Goal: Task Accomplishment & Management: Complete application form

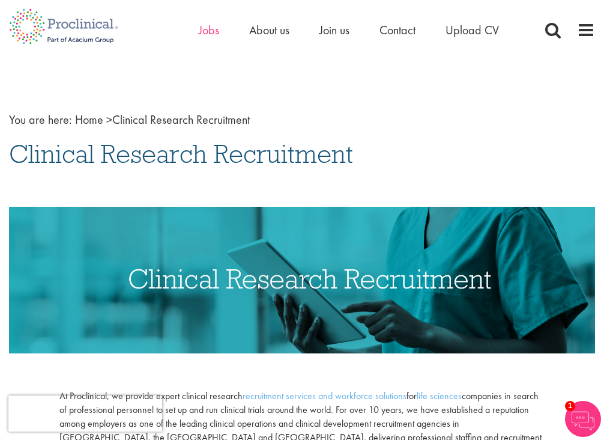
click at [217, 31] on ul "Home Jobs About us Join us Contact Upload CV" at bounding box center [364, 30] width 330 height 18
click at [217, 31] on span "Jobs" at bounding box center [209, 30] width 20 height 16
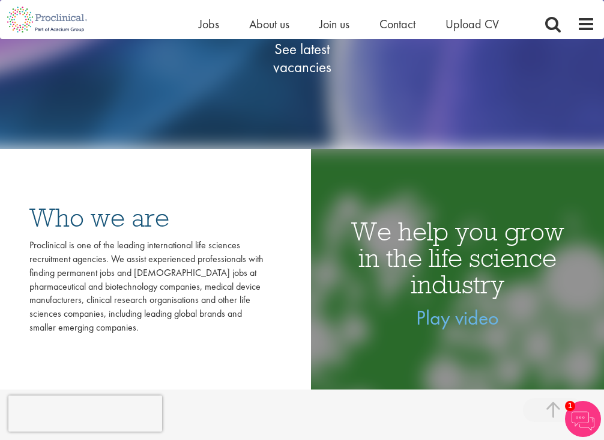
scroll to position [226, 0]
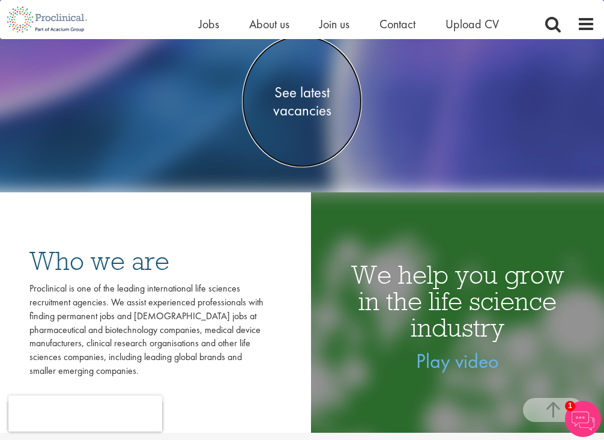
click at [316, 109] on span "See latest vacancies" at bounding box center [302, 101] width 120 height 36
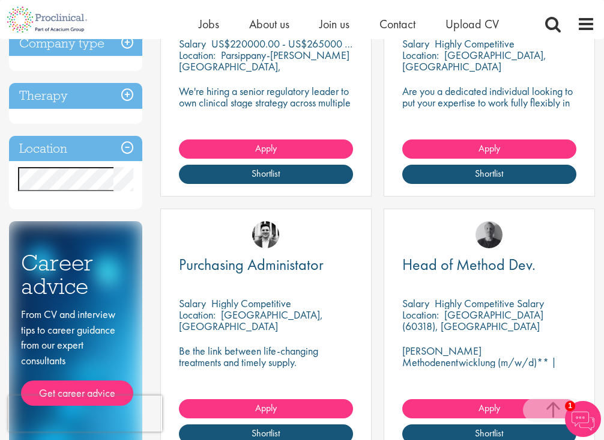
scroll to position [586, 0]
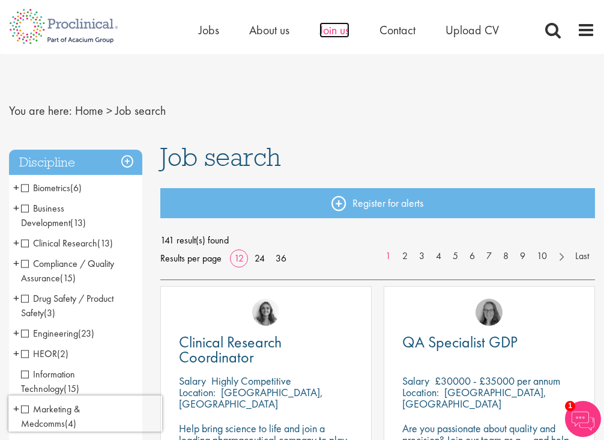
click at [328, 28] on span "Join us" at bounding box center [334, 30] width 30 height 16
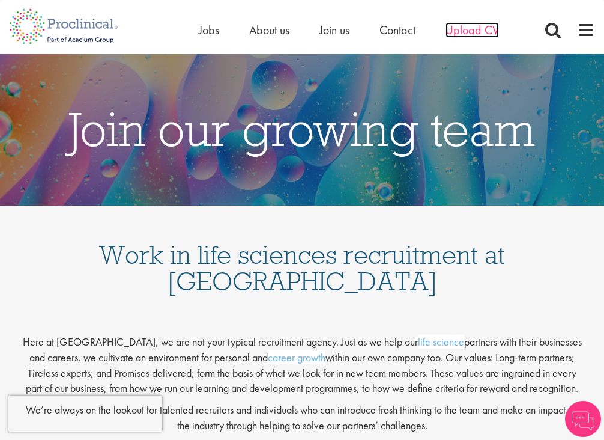
click at [486, 31] on span "Upload CV" at bounding box center [472, 30] width 53 height 16
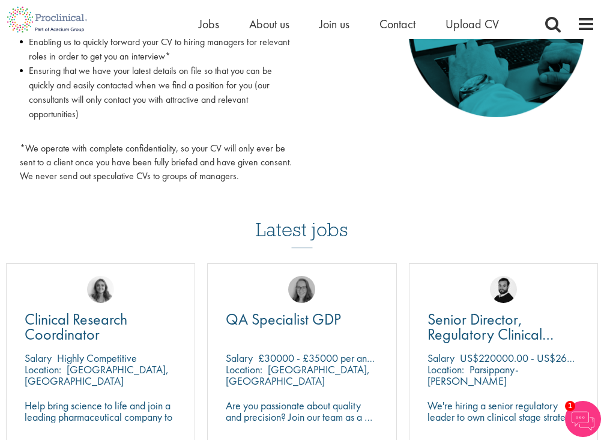
scroll to position [666, 0]
